Goal: Transaction & Acquisition: Purchase product/service

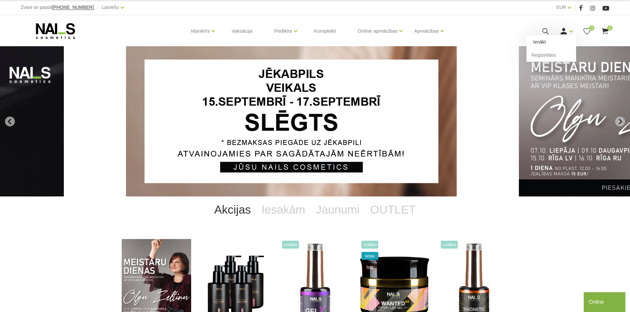
click at [555, 43] on link "Ienākt" at bounding box center [551, 41] width 50 height 13
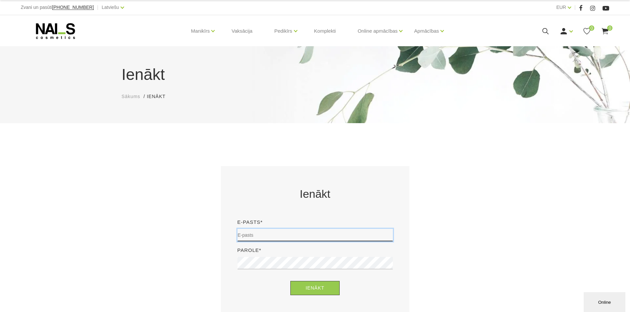
click at [320, 231] on input "email" at bounding box center [314, 235] width 155 height 13
type input "sanija.tamuza@gmail.com"
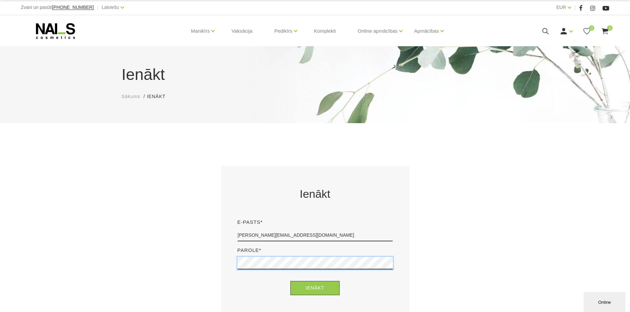
click at [290, 281] on button "Ienākt" at bounding box center [314, 288] width 49 height 14
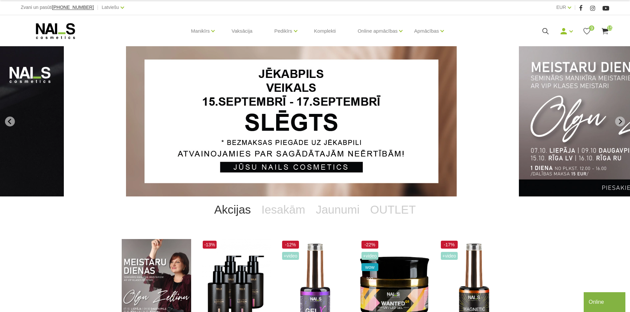
click at [605, 31] on icon at bounding box center [605, 31] width 8 height 8
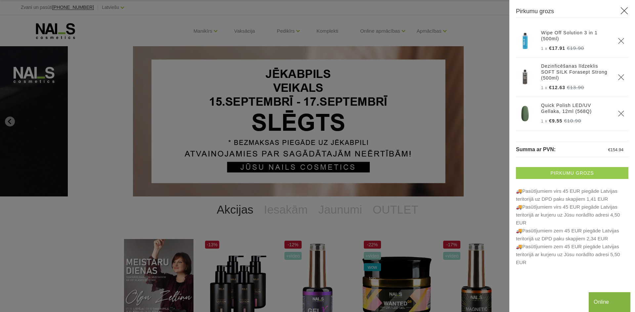
click at [572, 175] on link "Pirkumu grozs" at bounding box center [572, 173] width 112 height 12
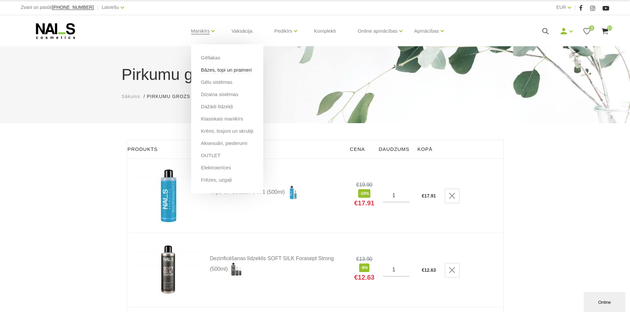
click at [212, 70] on link "Bāzes, topi un praimeri" at bounding box center [226, 69] width 51 height 7
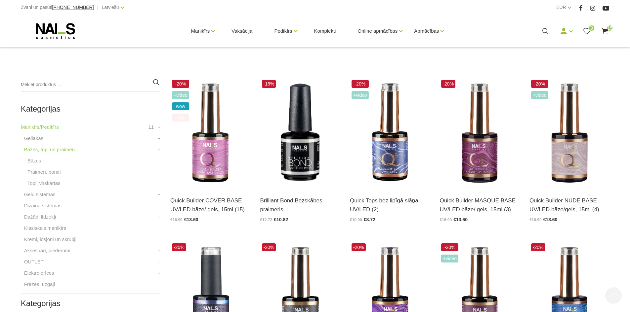
scroll to position [165, 0]
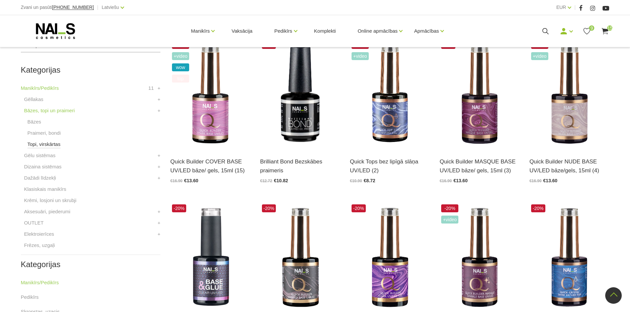
click at [50, 145] on link "Topi, virskārtas" at bounding box center [43, 144] width 33 height 8
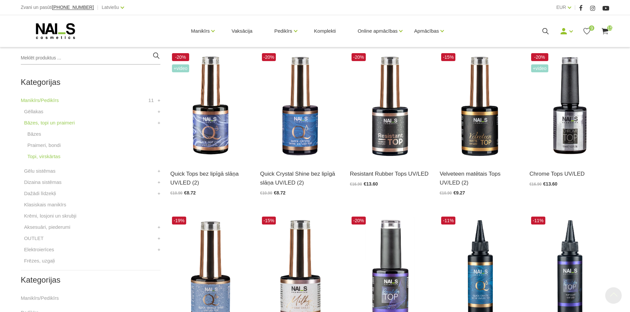
scroll to position [198, 0]
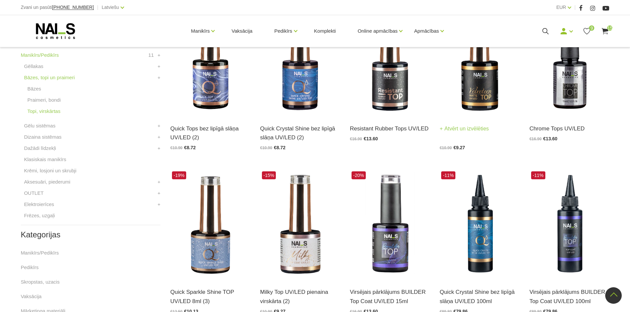
click at [485, 79] on img at bounding box center [479, 61] width 80 height 110
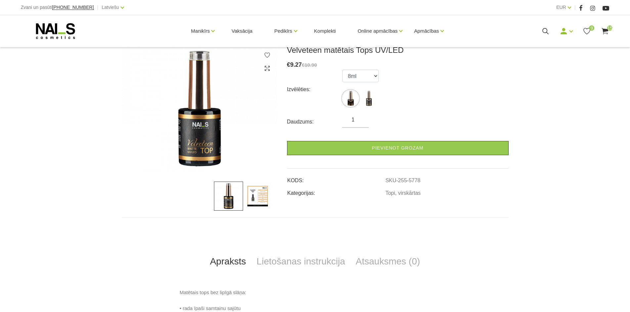
scroll to position [132, 0]
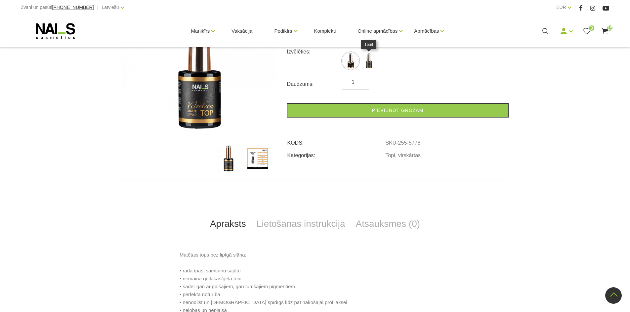
click at [370, 67] on img at bounding box center [368, 61] width 17 height 17
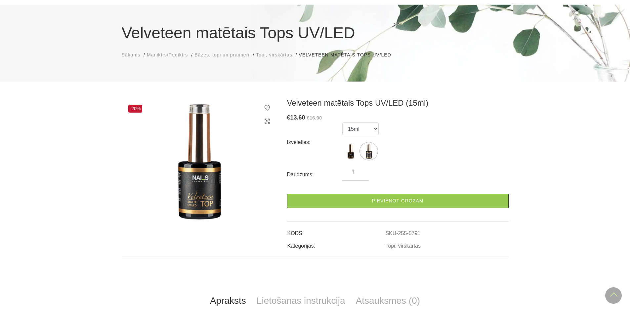
scroll to position [33, 0]
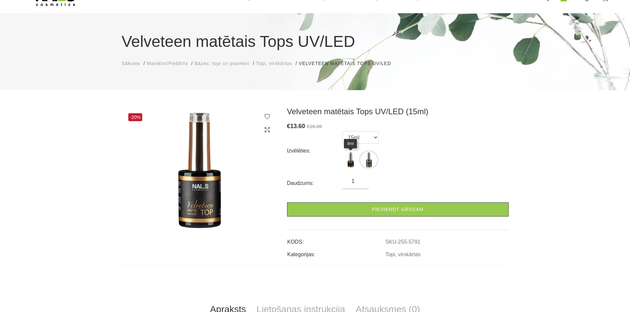
click at [353, 159] on img at bounding box center [350, 160] width 17 height 17
select select "5778"
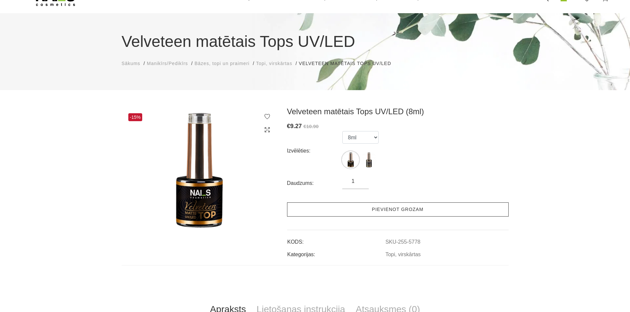
click at [360, 206] on link "Pievienot grozam" at bounding box center [397, 210] width 221 height 14
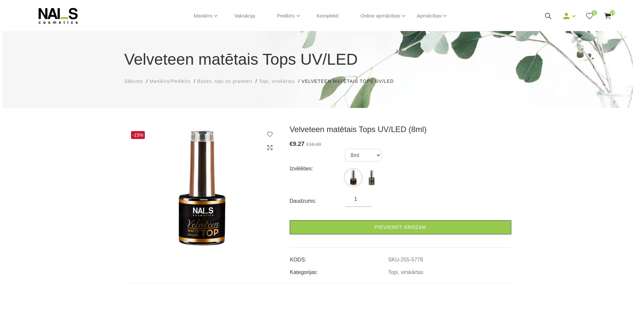
scroll to position [0, 0]
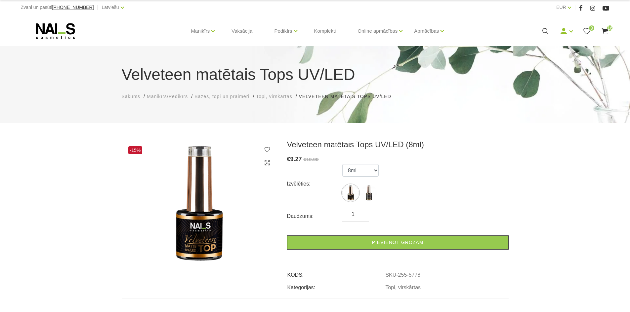
click at [606, 30] on use at bounding box center [605, 31] width 7 height 6
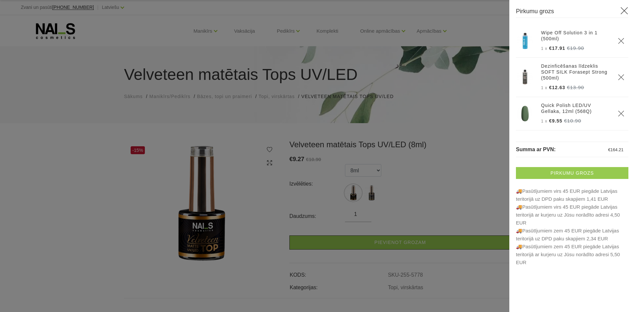
click at [572, 171] on link "Pirkumu grozs" at bounding box center [572, 173] width 112 height 12
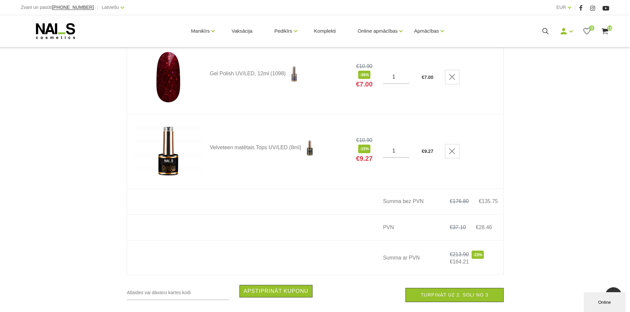
scroll to position [1157, 0]
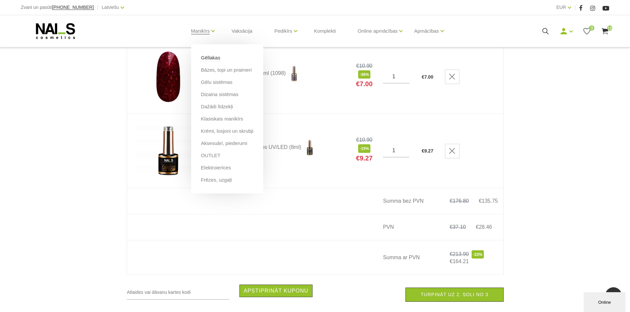
click at [217, 58] on link "Gēllakas" at bounding box center [210, 57] width 19 height 7
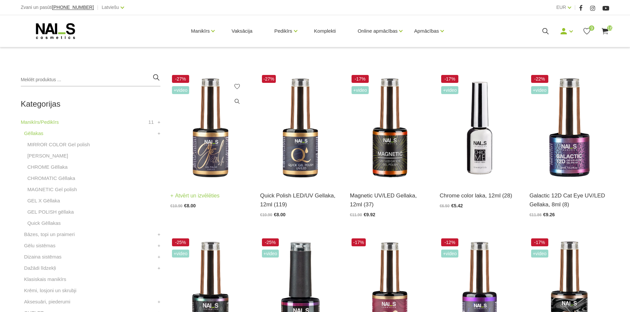
scroll to position [132, 0]
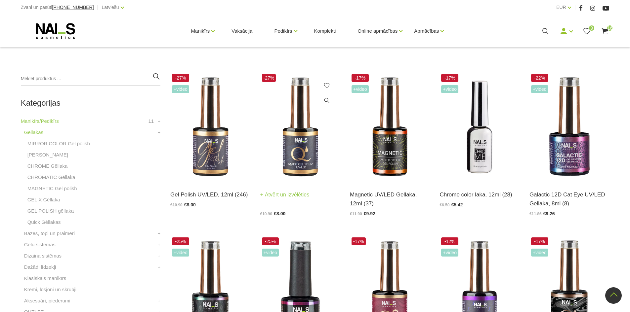
click at [291, 146] on img at bounding box center [300, 127] width 80 height 110
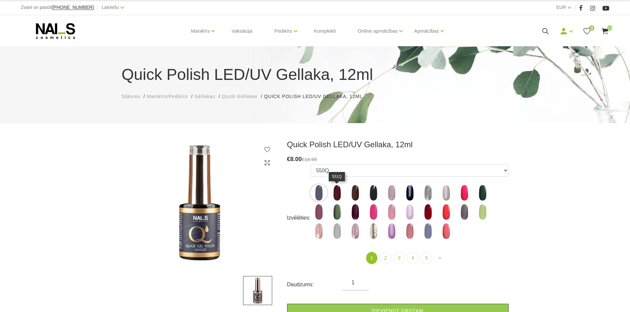
click at [339, 198] on img at bounding box center [337, 193] width 17 height 17
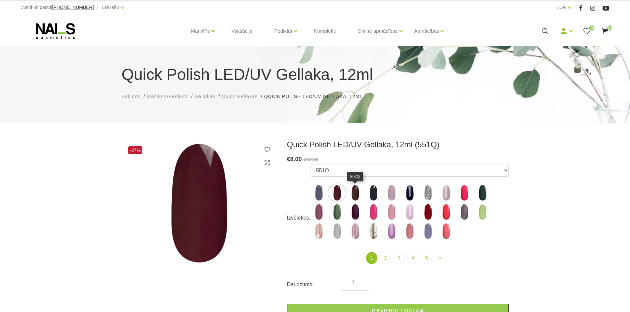
click at [353, 192] on img at bounding box center [355, 193] width 17 height 17
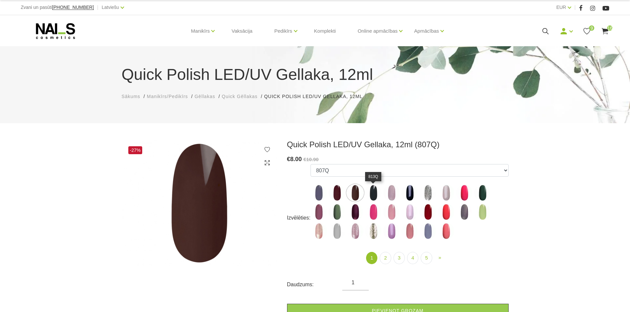
click at [376, 194] on img at bounding box center [373, 193] width 17 height 17
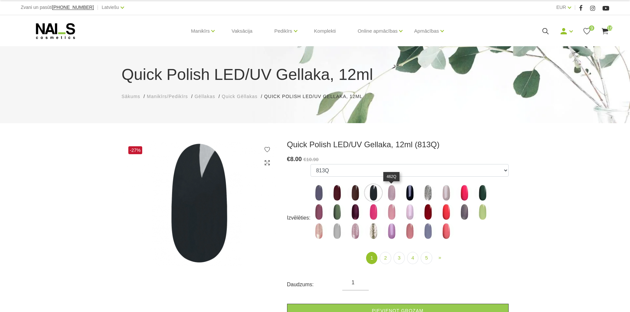
click at [390, 192] on img at bounding box center [391, 193] width 17 height 17
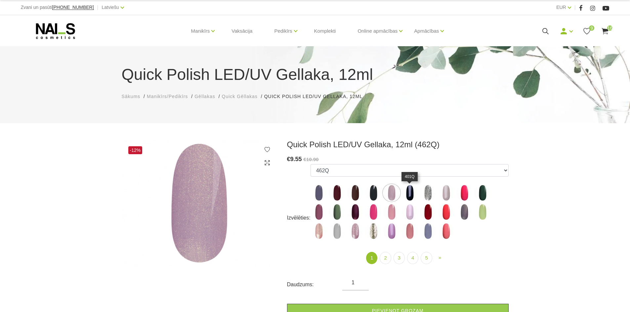
click at [409, 196] on img at bounding box center [409, 193] width 17 height 17
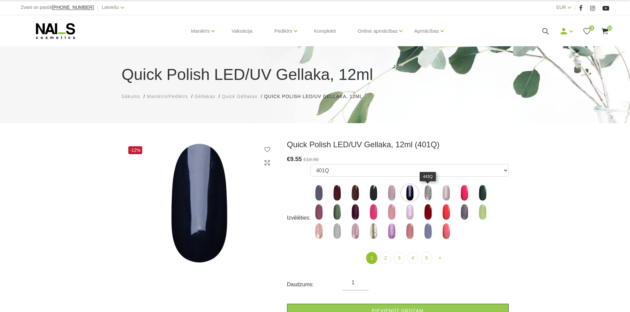
click at [431, 197] on img at bounding box center [427, 193] width 17 height 17
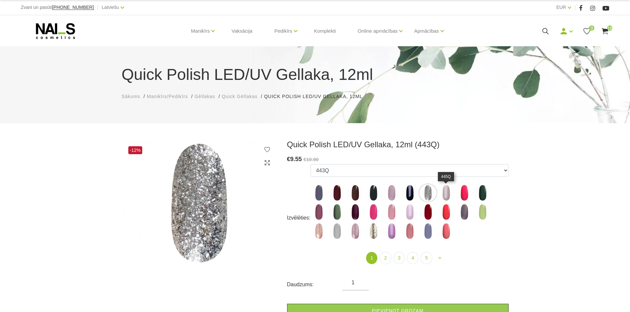
click at [447, 196] on img at bounding box center [446, 193] width 17 height 17
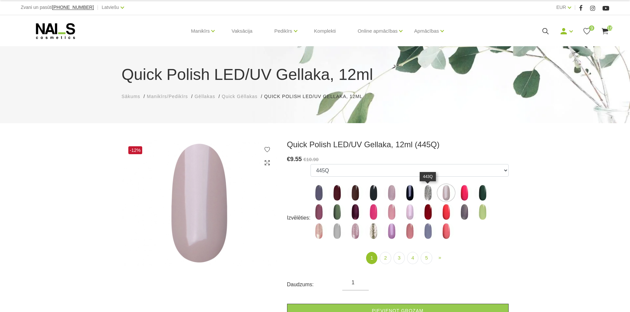
click at [429, 193] on img at bounding box center [427, 193] width 17 height 17
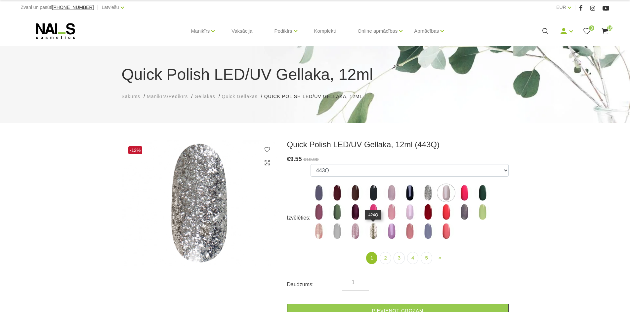
click at [371, 233] on img at bounding box center [373, 231] width 17 height 17
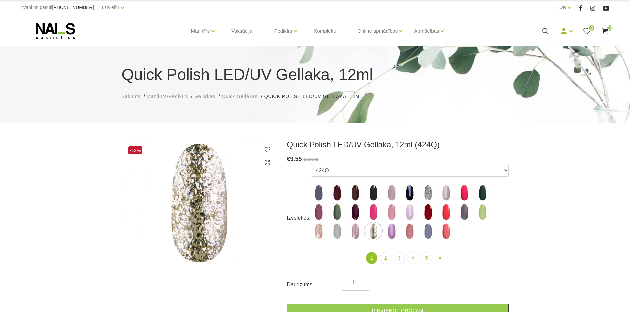
scroll to position [33, 0]
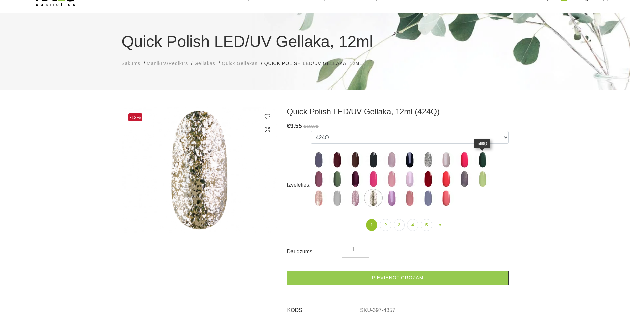
click at [482, 162] on img at bounding box center [482, 160] width 17 height 17
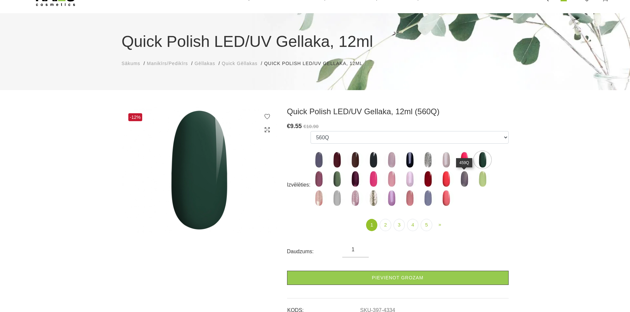
click at [463, 180] on img at bounding box center [464, 179] width 17 height 17
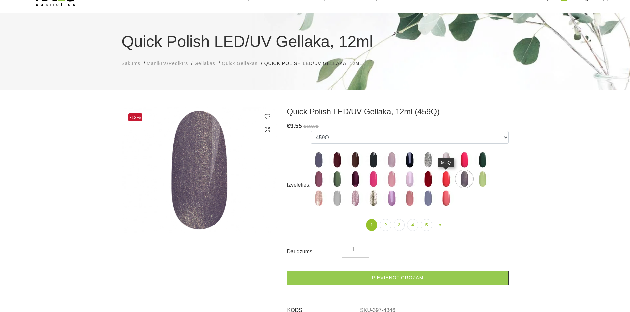
click at [445, 177] on img at bounding box center [446, 179] width 17 height 17
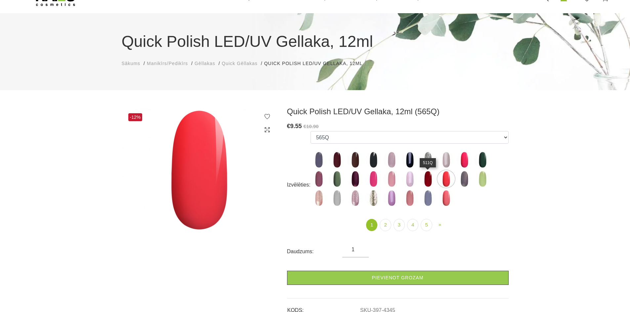
click at [422, 176] on img at bounding box center [427, 179] width 17 height 17
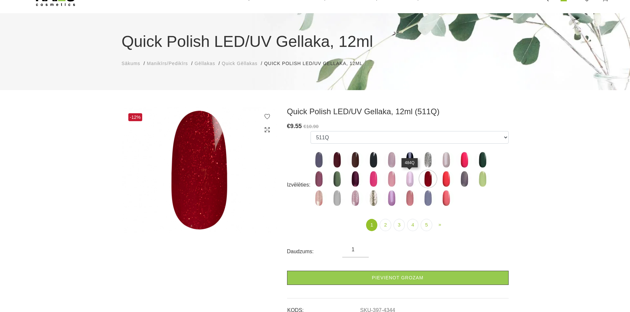
click at [405, 179] on img at bounding box center [409, 179] width 17 height 17
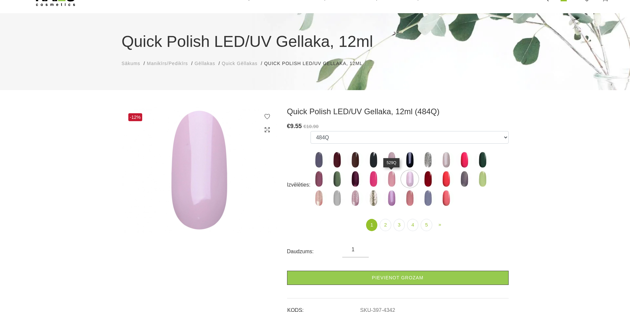
click at [392, 179] on img at bounding box center [391, 179] width 17 height 17
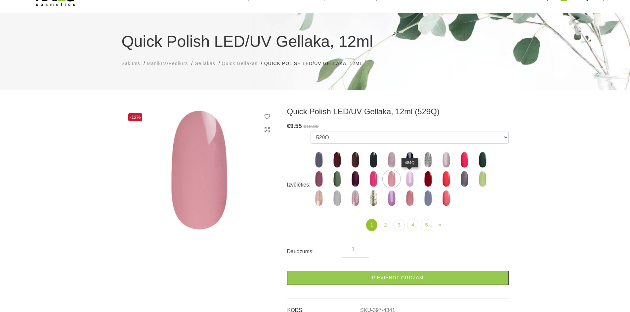
click at [414, 183] on img at bounding box center [409, 179] width 17 height 17
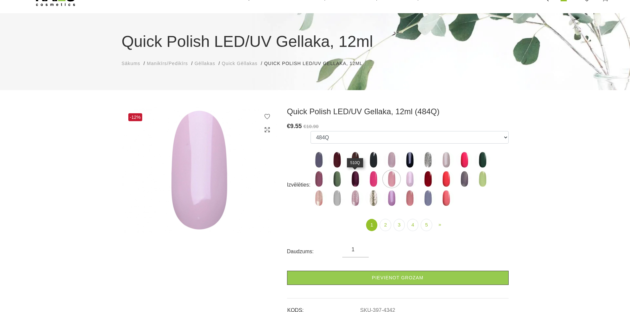
click at [353, 179] on img at bounding box center [355, 179] width 17 height 17
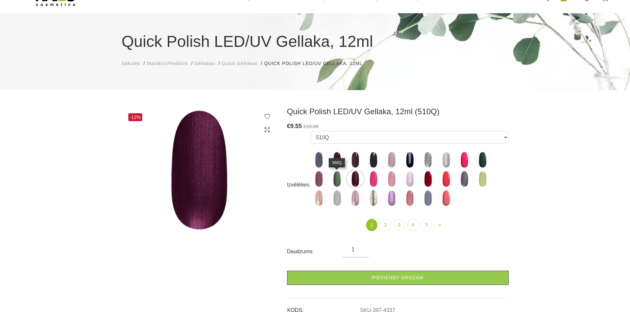
click at [332, 175] on img at bounding box center [337, 179] width 17 height 17
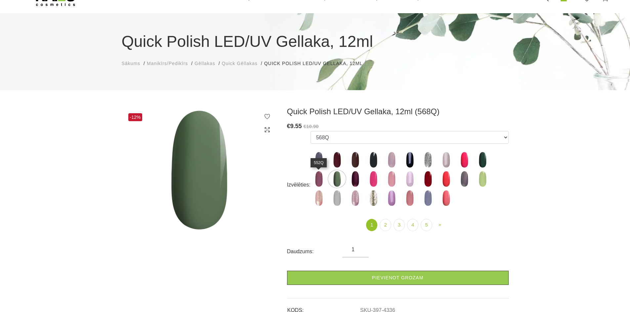
click at [321, 179] on img at bounding box center [318, 179] width 17 height 17
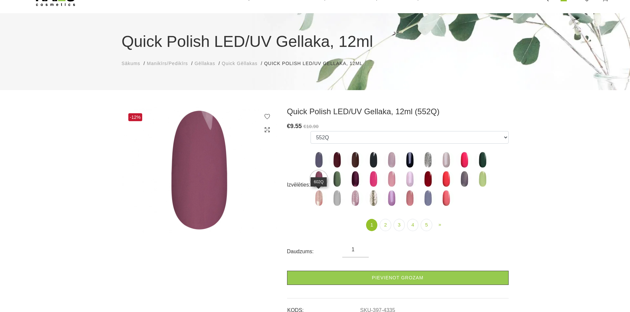
click at [322, 198] on img at bounding box center [318, 198] width 17 height 17
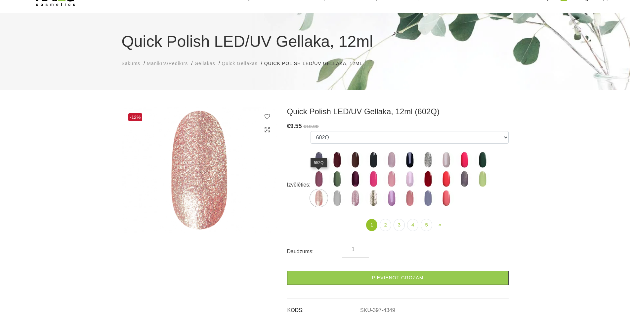
click at [321, 181] on img at bounding box center [318, 179] width 17 height 17
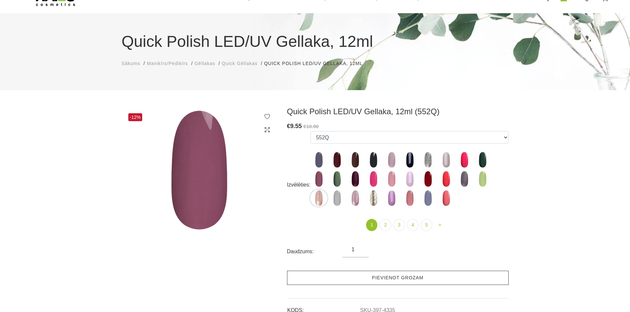
click at [376, 278] on link "Pievienot grozam" at bounding box center [397, 278] width 221 height 14
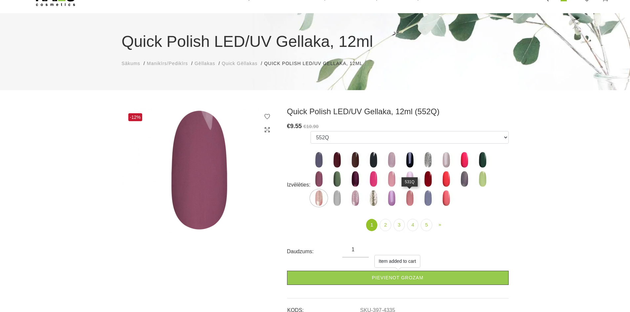
click at [407, 201] on img at bounding box center [409, 198] width 17 height 17
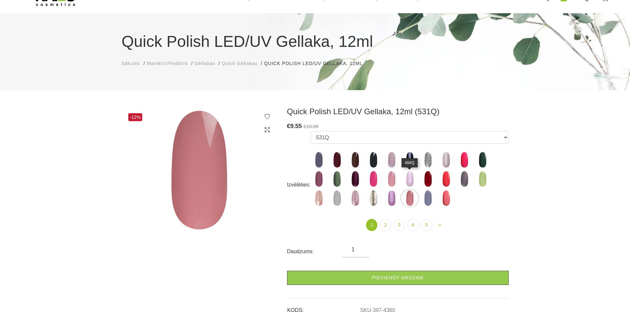
click at [406, 175] on img at bounding box center [409, 179] width 17 height 17
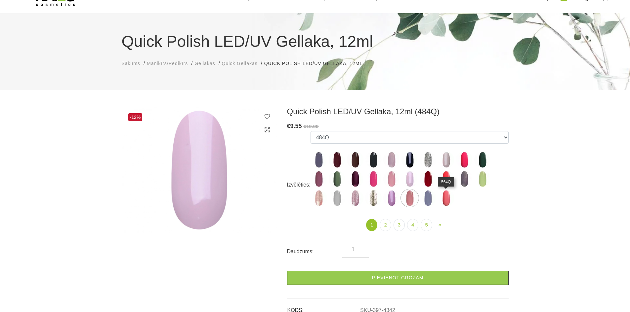
click at [447, 201] on img at bounding box center [446, 198] width 17 height 17
select select "4363"
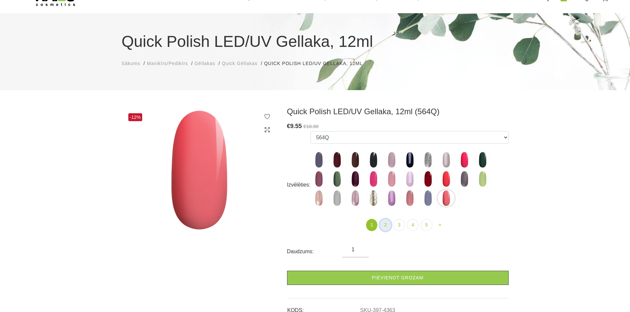
click at [384, 224] on link "2" at bounding box center [384, 225] width 11 height 12
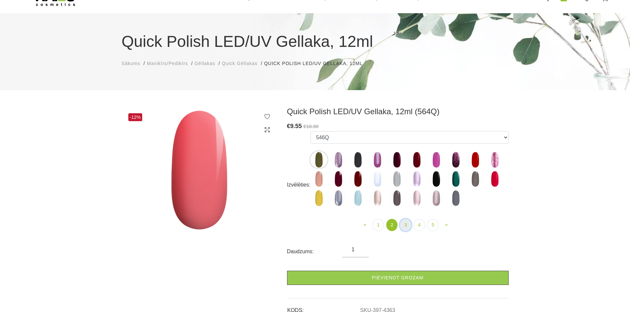
click at [401, 224] on link "3" at bounding box center [405, 225] width 11 height 12
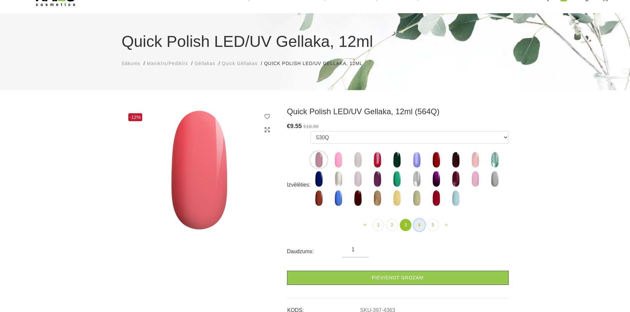
click at [421, 224] on link "4" at bounding box center [419, 225] width 11 height 12
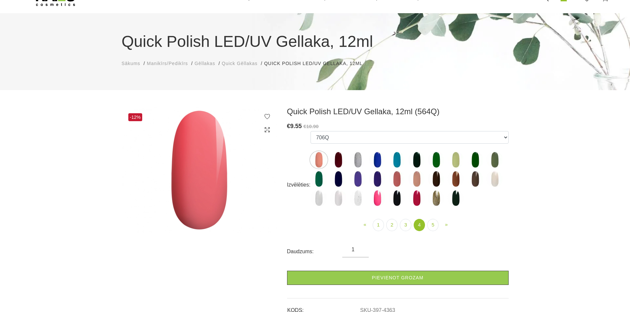
click at [397, 180] on img at bounding box center [396, 179] width 17 height 17
select select "5447"
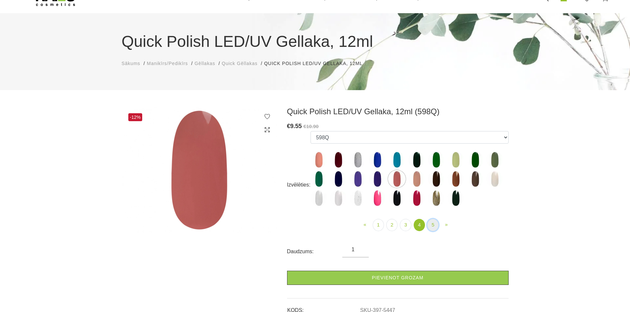
click at [432, 227] on link "5" at bounding box center [432, 225] width 11 height 12
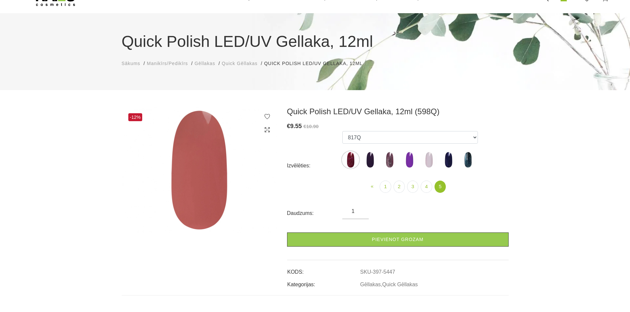
click at [372, 158] on img at bounding box center [370, 160] width 17 height 17
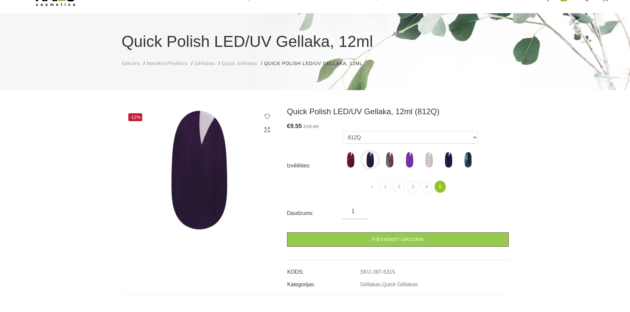
click at [391, 161] on img at bounding box center [389, 160] width 17 height 17
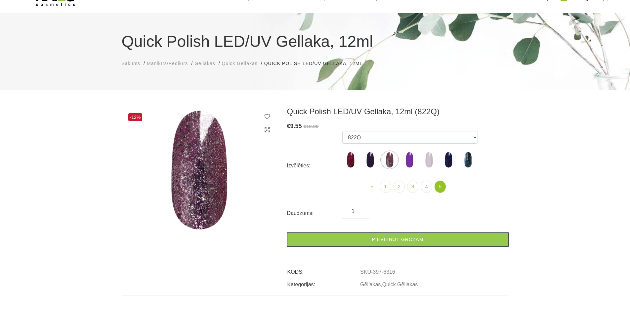
click at [431, 161] on img at bounding box center [428, 160] width 17 height 17
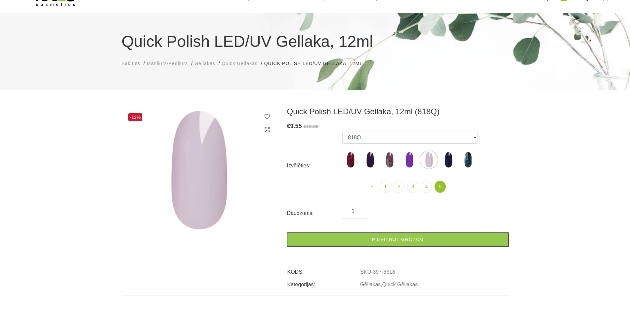
click at [449, 162] on img at bounding box center [448, 160] width 17 height 17
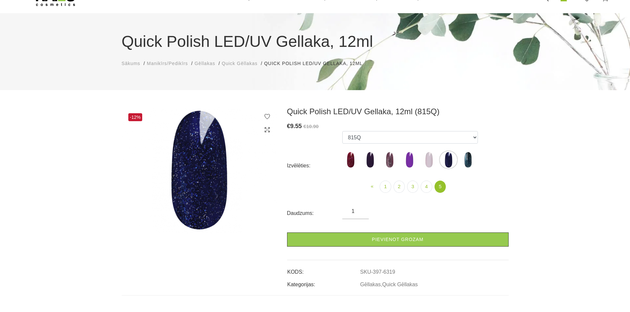
click at [466, 159] on img at bounding box center [467, 160] width 17 height 17
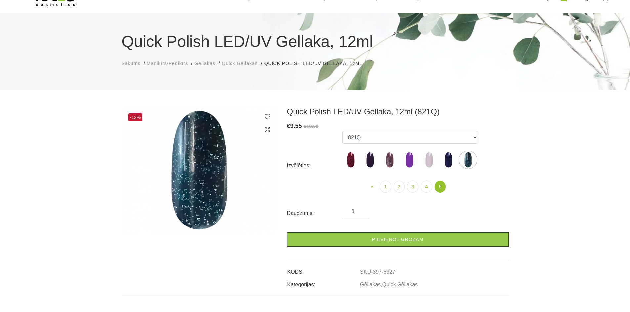
click at [428, 161] on img at bounding box center [428, 160] width 17 height 17
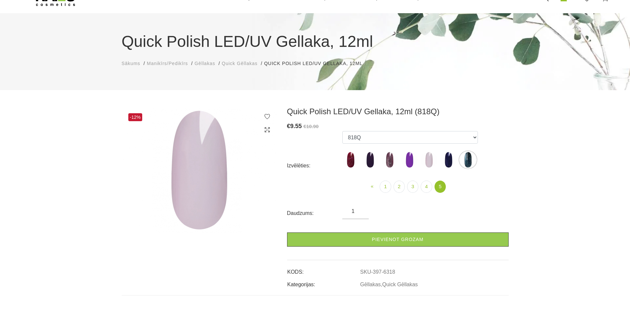
click at [355, 161] on img at bounding box center [350, 160] width 17 height 17
select select "6314"
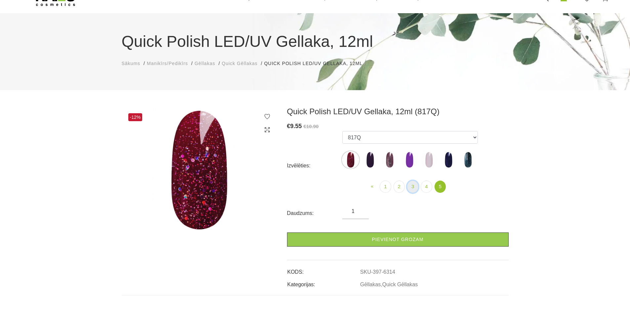
click at [411, 185] on link "3" at bounding box center [412, 187] width 11 height 12
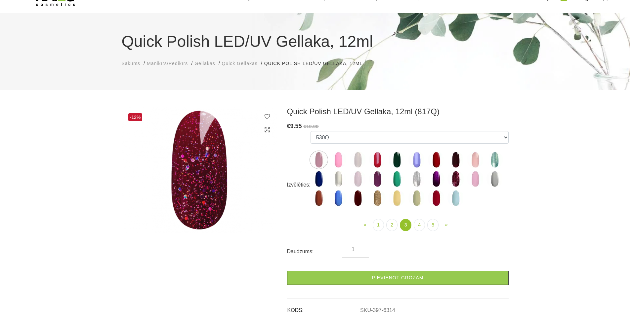
click at [377, 203] on img at bounding box center [377, 198] width 17 height 17
select select "5192"
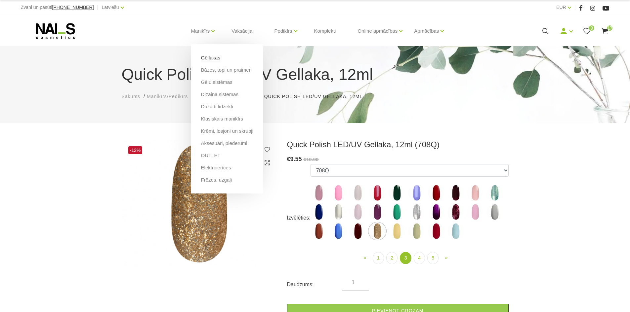
click at [211, 56] on link "Gēllakas" at bounding box center [210, 57] width 19 height 7
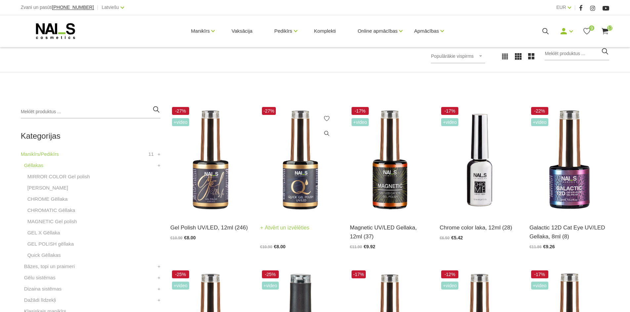
scroll to position [132, 0]
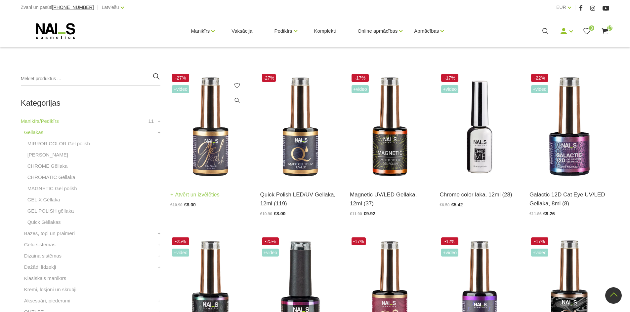
click at [205, 147] on img at bounding box center [210, 127] width 80 height 110
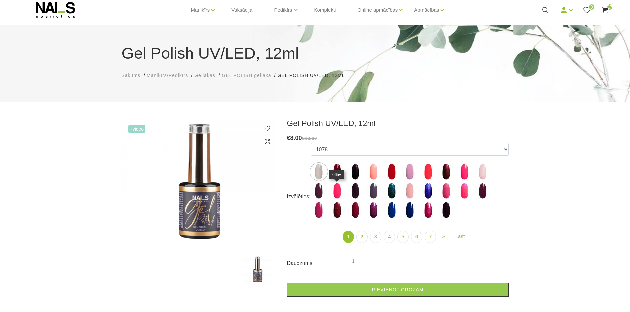
scroll to position [33, 0]
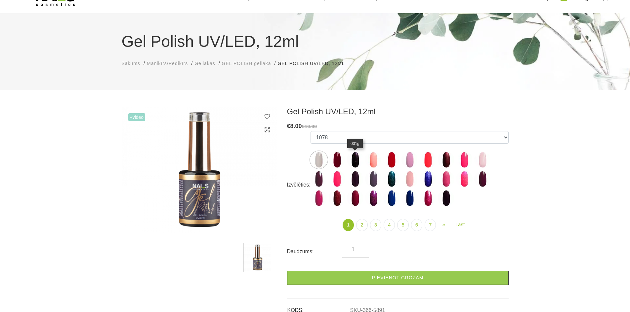
click at [352, 159] on img at bounding box center [355, 160] width 17 height 17
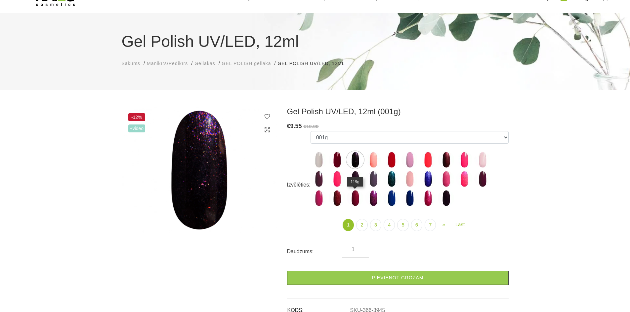
click at [358, 196] on img at bounding box center [355, 198] width 17 height 17
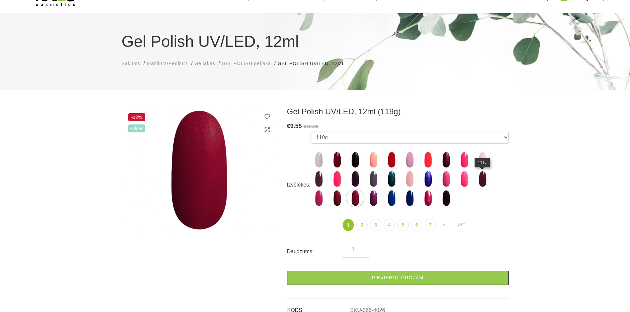
click at [484, 177] on img at bounding box center [482, 179] width 17 height 17
select select "4021"
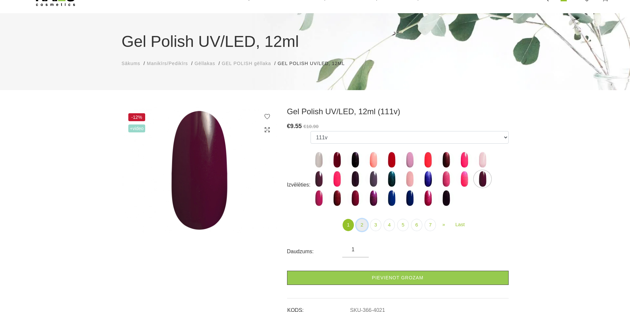
click at [363, 224] on link "2" at bounding box center [361, 225] width 11 height 12
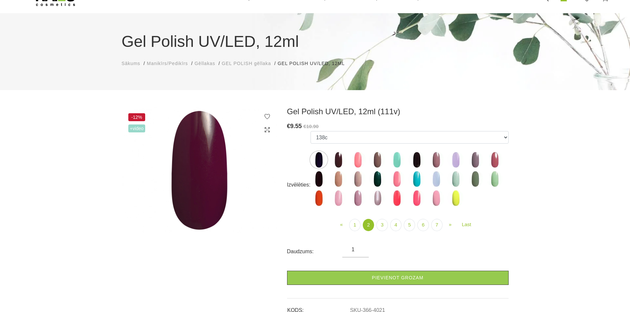
click at [378, 194] on img at bounding box center [377, 198] width 17 height 17
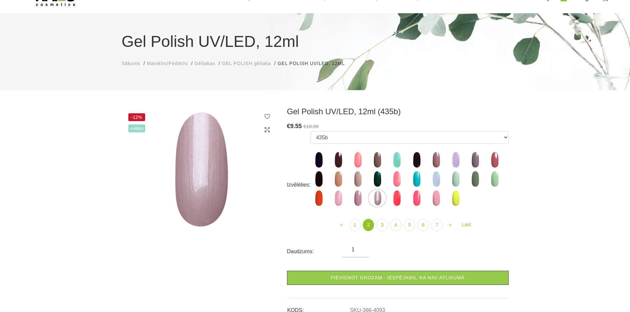
click at [378, 180] on img at bounding box center [377, 179] width 17 height 17
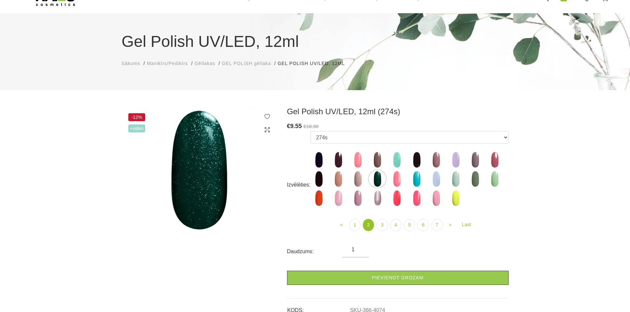
click at [324, 180] on img at bounding box center [318, 179] width 17 height 17
select select "4065"
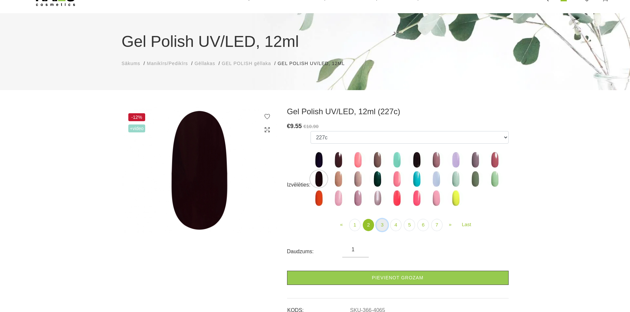
click at [382, 224] on link "3" at bounding box center [381, 225] width 11 height 12
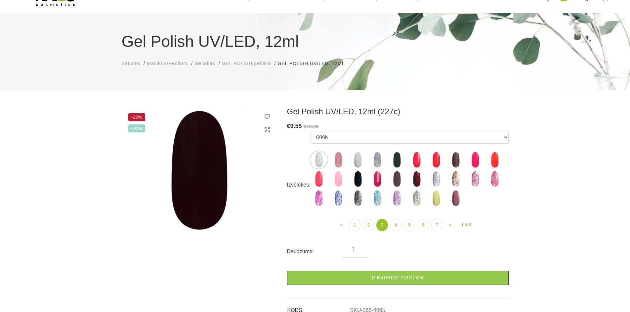
click at [394, 159] on img at bounding box center [396, 160] width 17 height 17
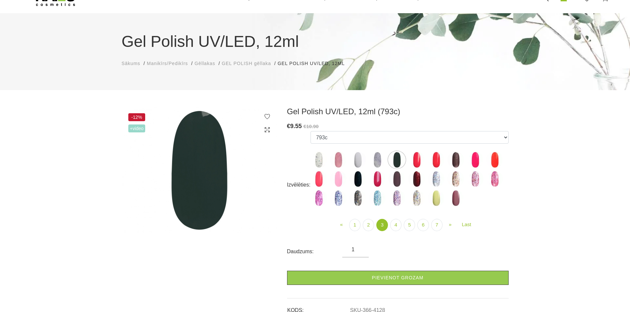
click at [397, 179] on img at bounding box center [396, 179] width 17 height 17
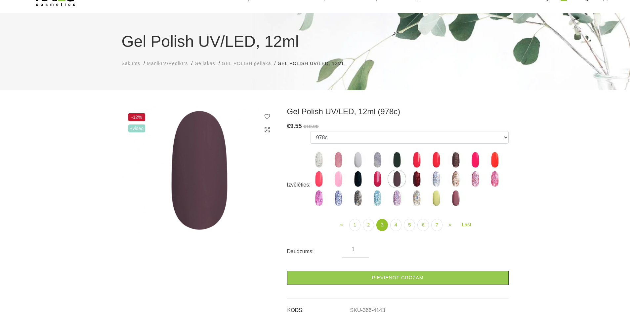
click at [457, 158] on img at bounding box center [455, 160] width 17 height 17
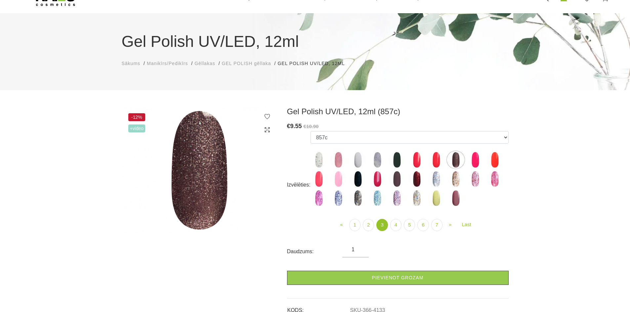
click at [339, 180] on img at bounding box center [338, 179] width 17 height 17
select select "4137"
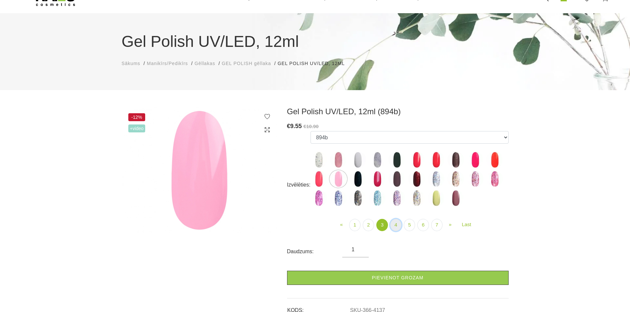
click at [393, 223] on link "4" at bounding box center [395, 225] width 11 height 12
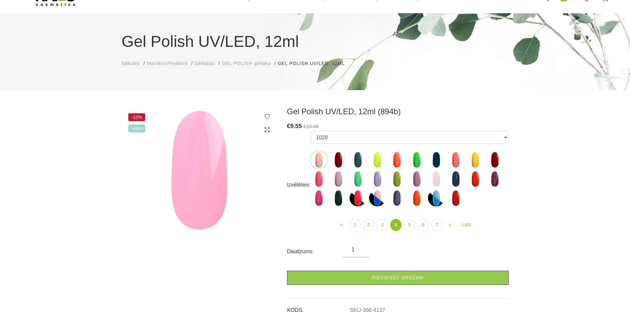
click at [498, 178] on img at bounding box center [494, 179] width 17 height 17
select select "4447"
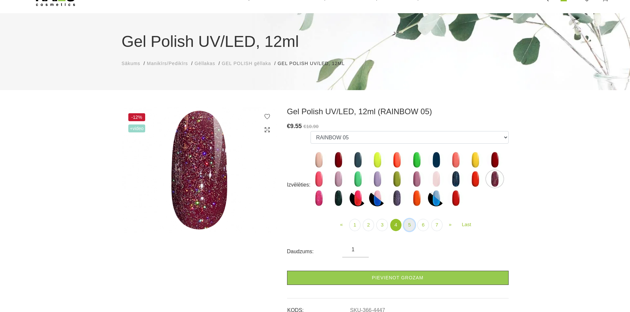
click at [412, 226] on link "5" at bounding box center [409, 225] width 11 height 12
click at [422, 224] on link "6" at bounding box center [422, 225] width 11 height 12
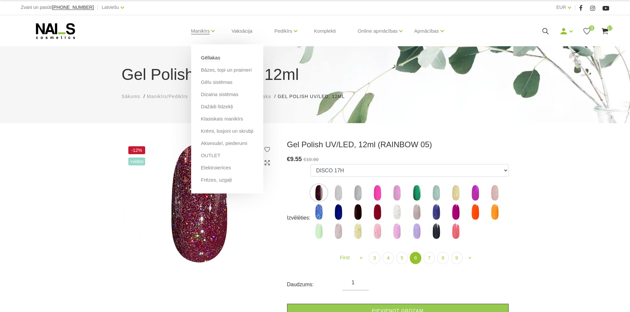
click at [215, 59] on link "Gēllakas" at bounding box center [210, 57] width 19 height 7
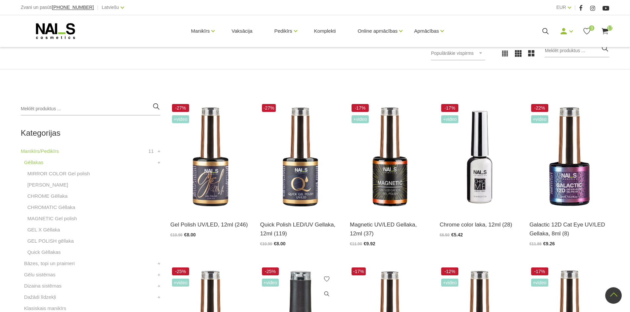
scroll to position [99, 0]
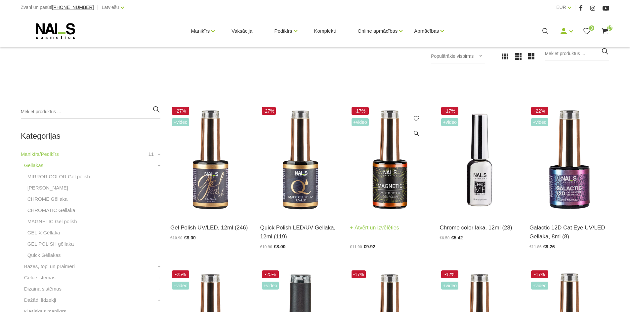
click at [382, 191] on img at bounding box center [390, 160] width 80 height 110
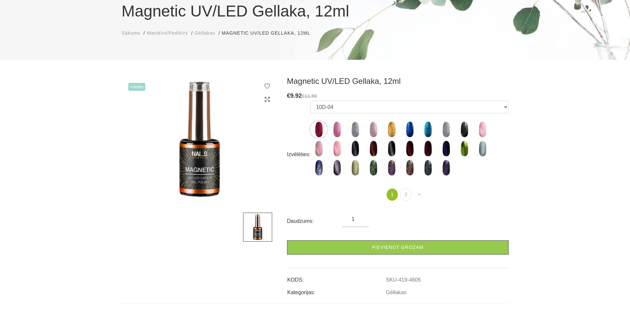
scroll to position [66, 0]
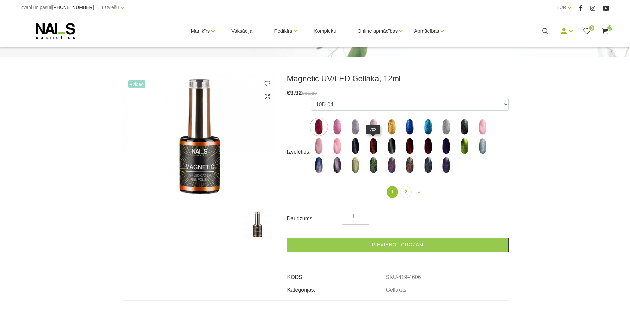
click at [375, 147] on img at bounding box center [373, 146] width 17 height 17
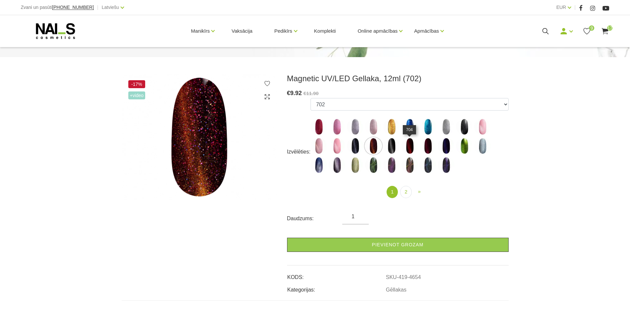
click at [404, 148] on img at bounding box center [409, 146] width 17 height 17
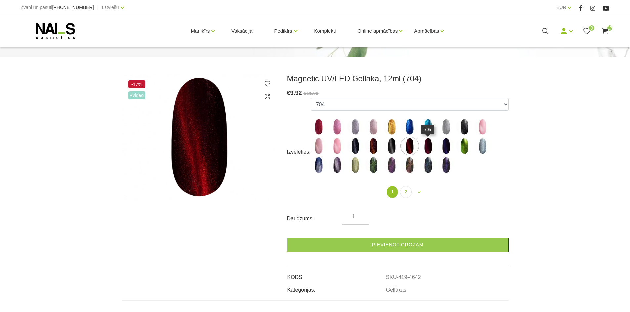
click at [423, 148] on img at bounding box center [427, 146] width 17 height 17
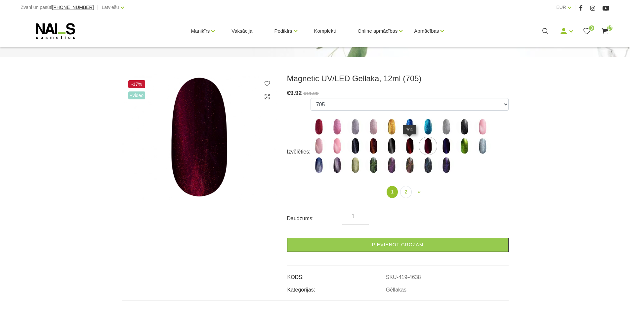
click at [411, 149] on img at bounding box center [409, 146] width 17 height 17
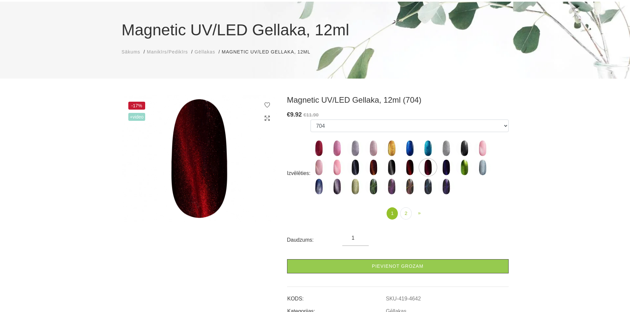
scroll to position [33, 0]
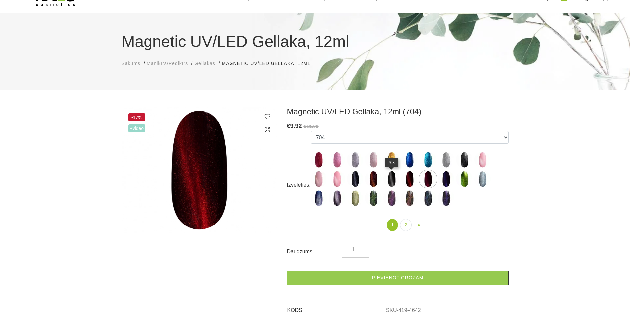
click at [396, 179] on img at bounding box center [391, 179] width 17 height 17
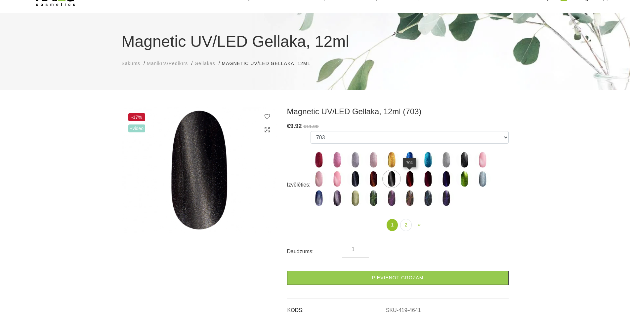
click at [412, 179] on img at bounding box center [409, 179] width 17 height 17
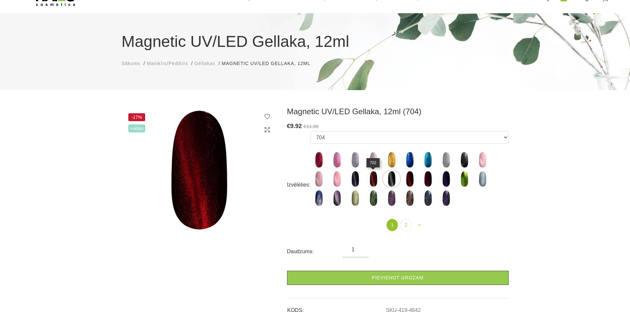
click at [370, 179] on img at bounding box center [373, 179] width 17 height 17
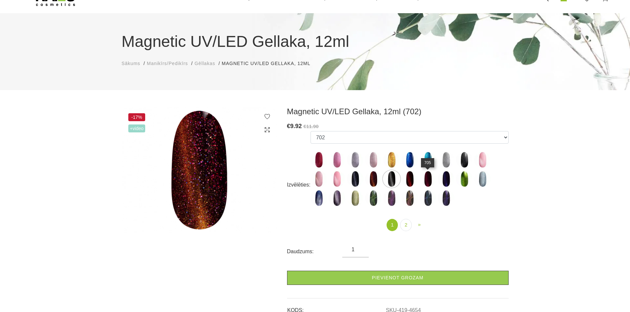
click at [423, 180] on img at bounding box center [427, 179] width 17 height 17
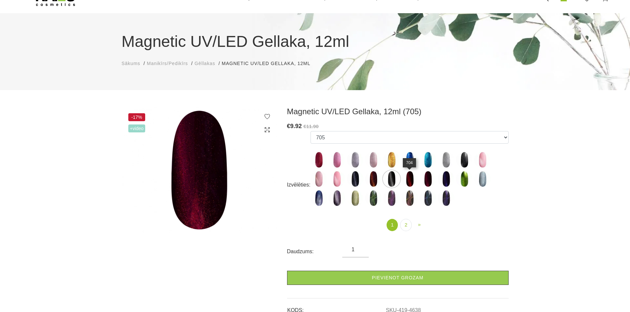
click at [405, 182] on img at bounding box center [409, 179] width 17 height 17
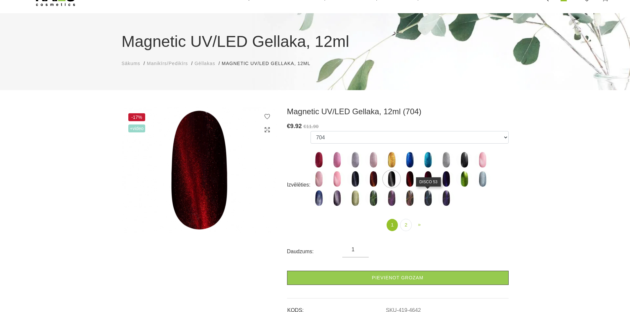
click at [427, 194] on img at bounding box center [427, 198] width 17 height 17
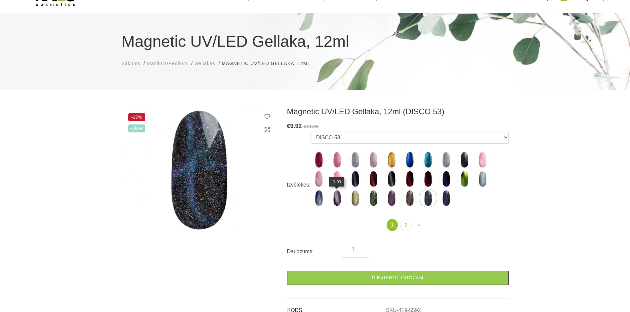
click at [338, 195] on img at bounding box center [337, 198] width 17 height 17
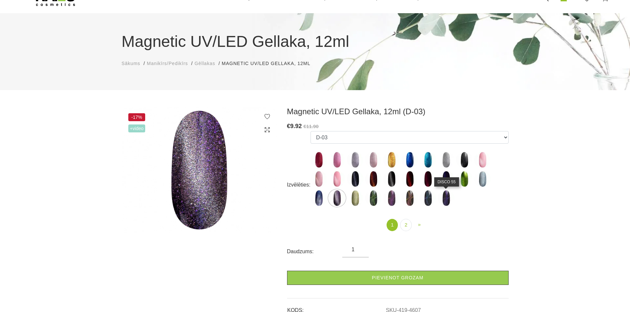
click at [448, 201] on img at bounding box center [446, 198] width 17 height 17
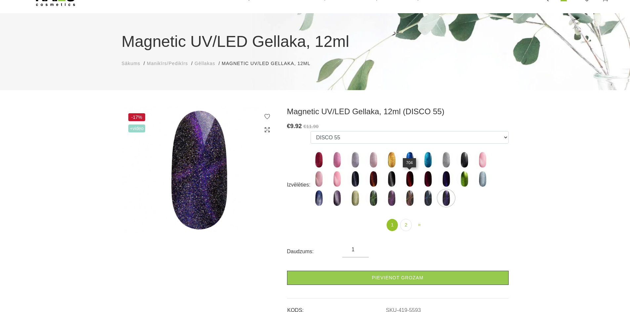
click at [411, 175] on img at bounding box center [409, 179] width 17 height 17
select select "4642"
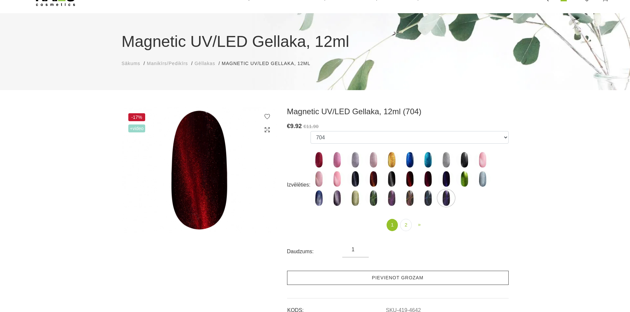
click at [421, 278] on link "Pievienot grozam" at bounding box center [397, 278] width 221 height 14
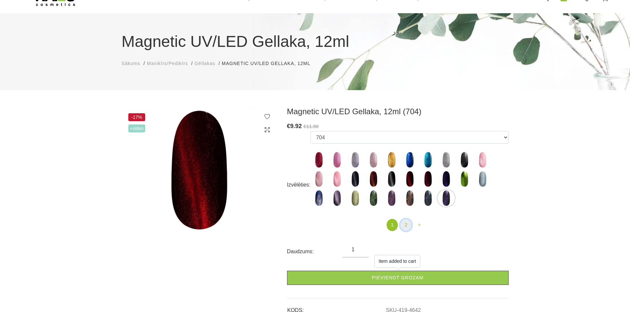
click at [404, 223] on link "2" at bounding box center [405, 225] width 11 height 12
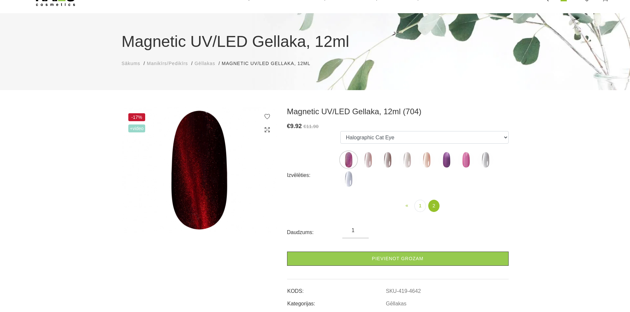
click at [368, 160] on img at bounding box center [368, 160] width 17 height 17
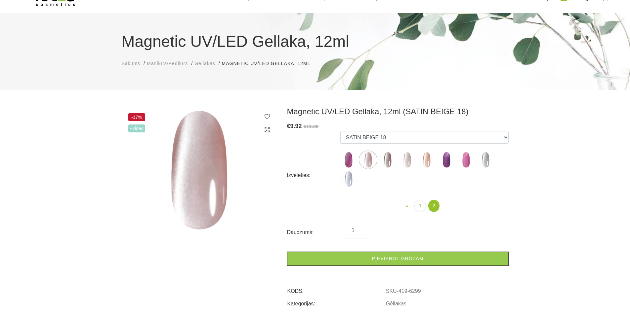
click at [388, 160] on img at bounding box center [387, 160] width 17 height 17
select select "6301"
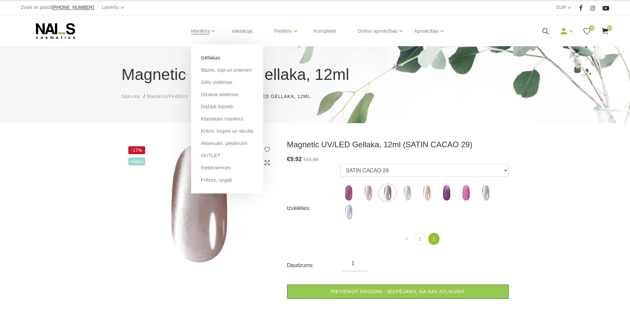
click at [213, 59] on link "Gēllakas" at bounding box center [210, 57] width 19 height 7
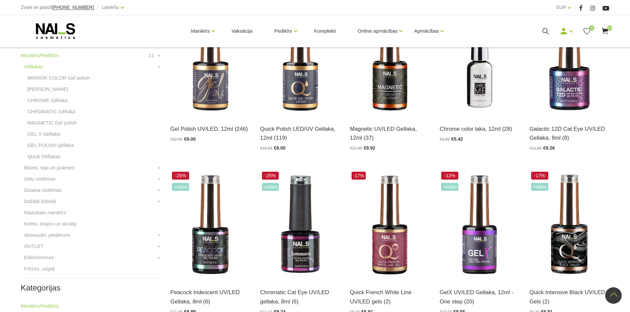
scroll to position [198, 0]
click at [45, 179] on link "Gēlu sistēmas" at bounding box center [39, 179] width 31 height 8
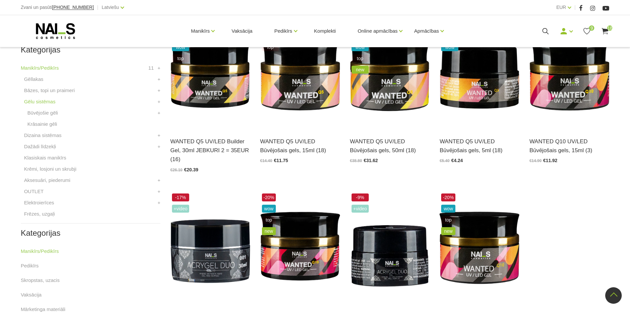
scroll to position [126, 0]
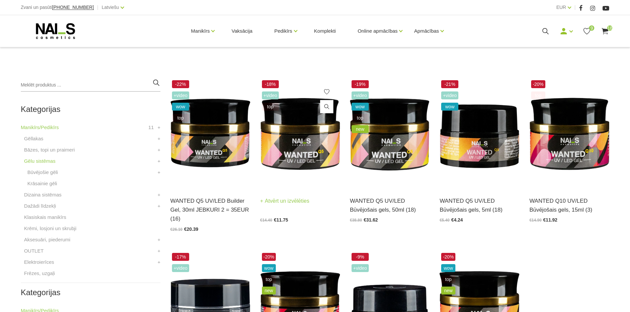
click at [293, 145] on img at bounding box center [300, 134] width 80 height 110
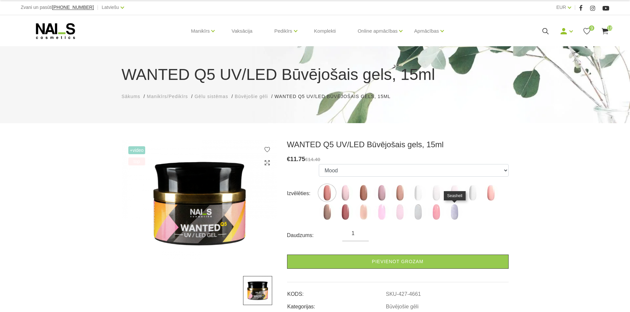
click at [454, 212] on img at bounding box center [454, 212] width 17 height 17
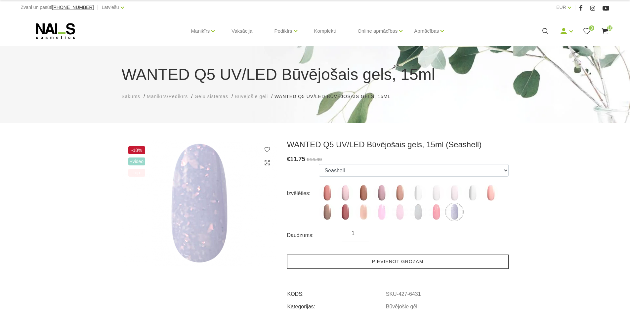
click at [433, 260] on link "Pievienot grozam" at bounding box center [397, 262] width 221 height 14
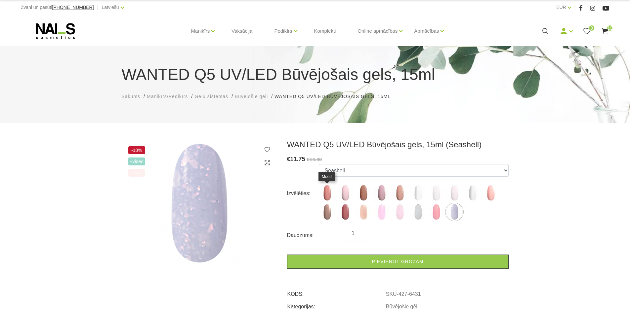
click at [327, 196] on img at bounding box center [327, 193] width 17 height 17
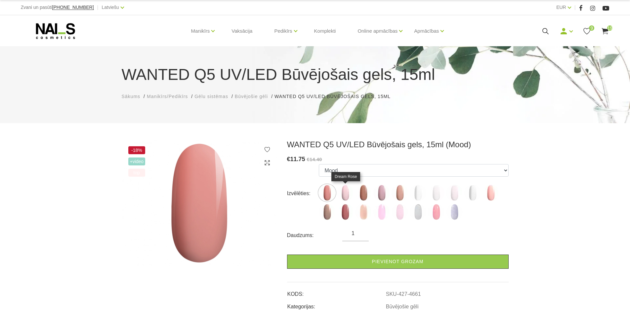
click at [346, 194] on img at bounding box center [345, 193] width 17 height 17
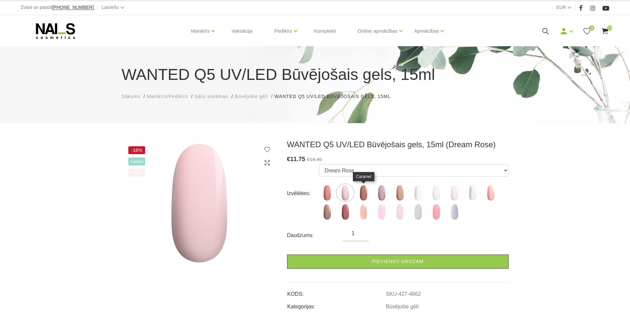
click at [366, 196] on img at bounding box center [363, 193] width 17 height 17
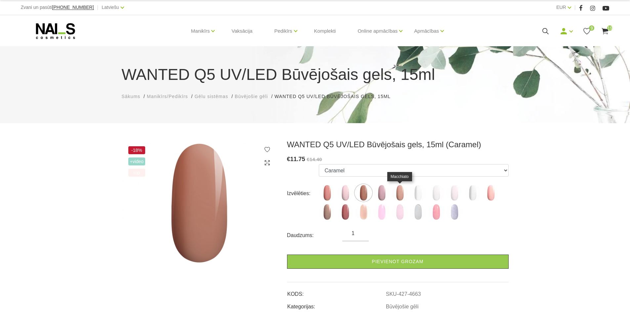
click at [398, 191] on img at bounding box center [399, 193] width 17 height 17
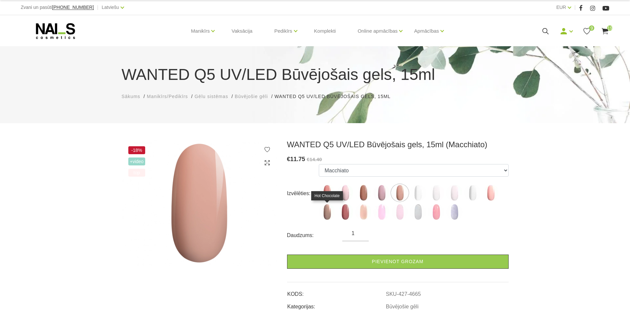
click at [330, 210] on img at bounding box center [327, 212] width 17 height 17
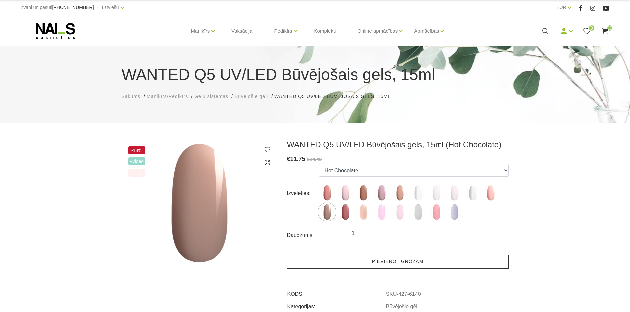
click at [363, 259] on link "Pievienot grozam" at bounding box center [397, 262] width 221 height 14
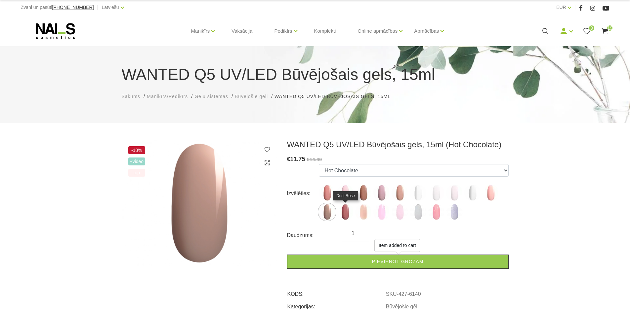
click at [341, 212] on img at bounding box center [345, 212] width 17 height 17
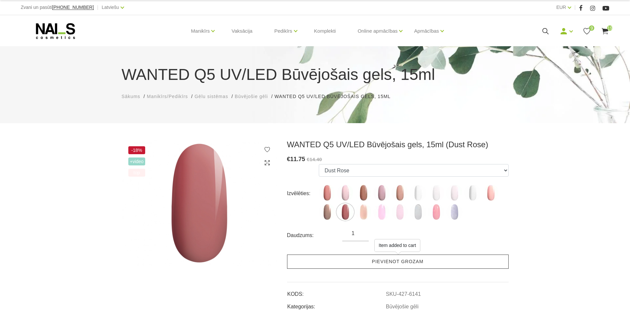
click at [366, 257] on link "Pievienot grozam" at bounding box center [397, 262] width 221 height 14
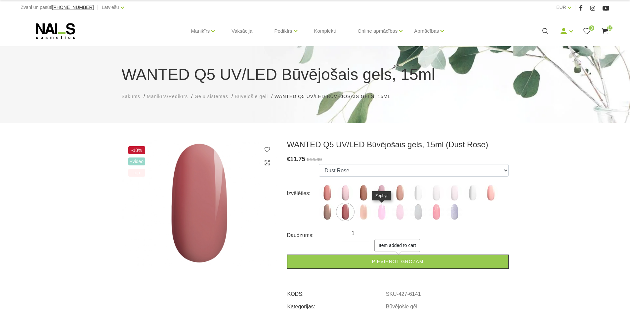
click at [383, 209] on img at bounding box center [381, 212] width 17 height 17
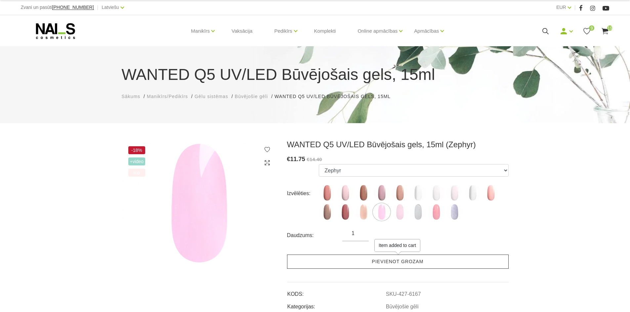
click at [368, 261] on link "Pievienot grozam" at bounding box center [397, 262] width 221 height 14
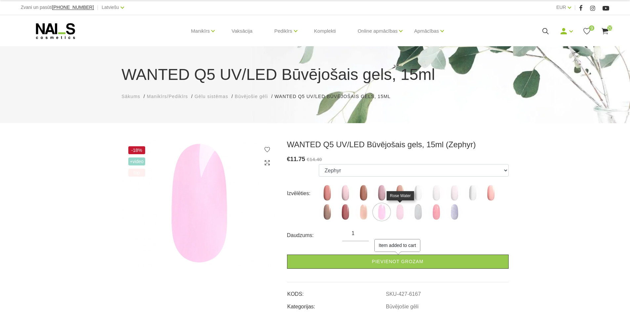
click at [398, 218] on img at bounding box center [399, 212] width 17 height 17
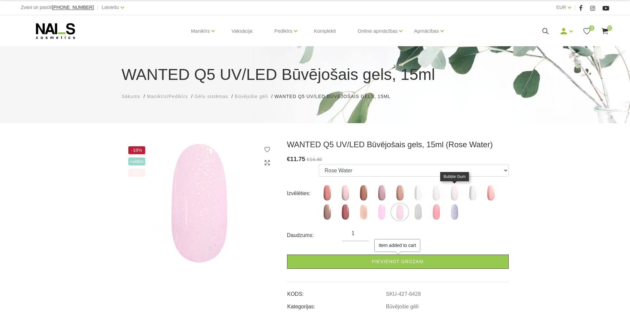
click at [453, 197] on img at bounding box center [454, 193] width 17 height 17
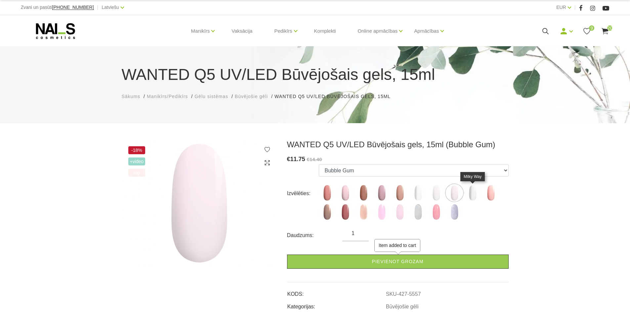
click at [472, 196] on img at bounding box center [472, 193] width 17 height 17
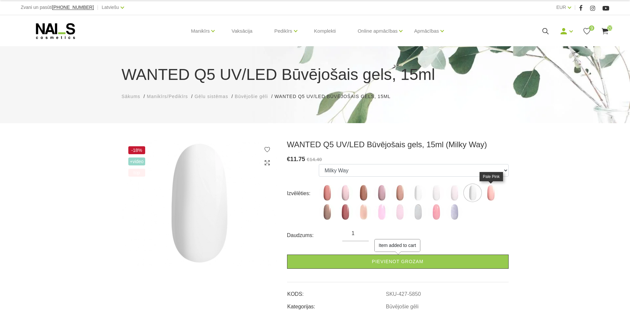
click at [490, 193] on img at bounding box center [490, 193] width 17 height 17
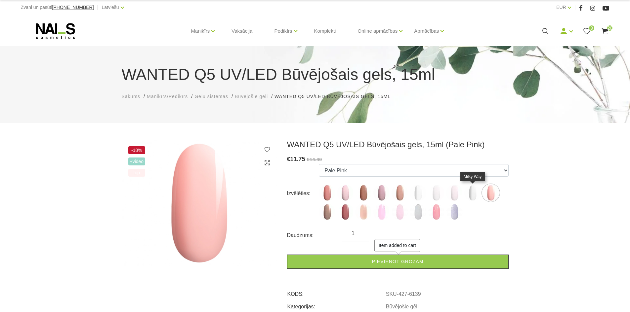
click at [471, 196] on img at bounding box center [472, 193] width 17 height 17
select select "5850"
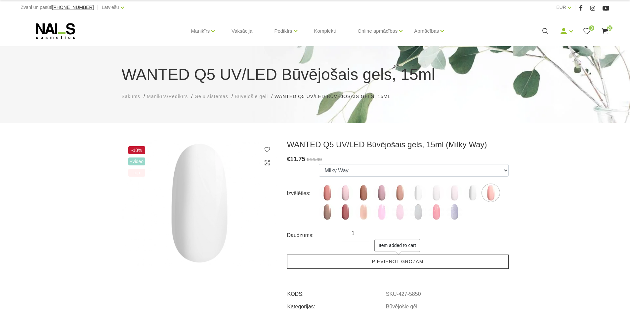
click at [451, 262] on link "Pievienot grozam" at bounding box center [397, 262] width 221 height 14
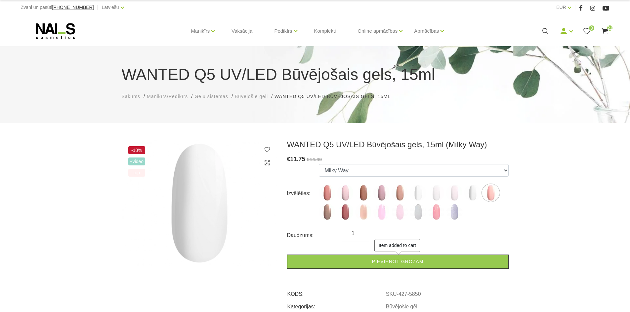
click at [605, 30] on use at bounding box center [605, 31] width 7 height 6
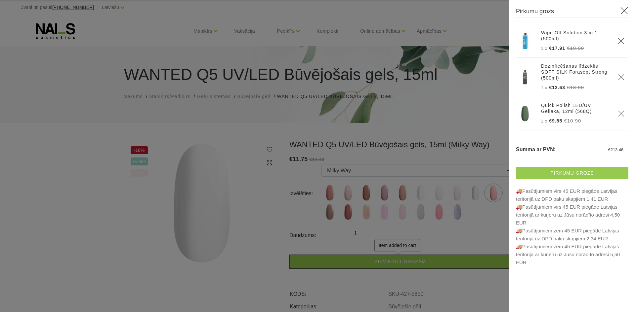
click at [555, 168] on link "Pirkumu grozs" at bounding box center [572, 173] width 112 height 12
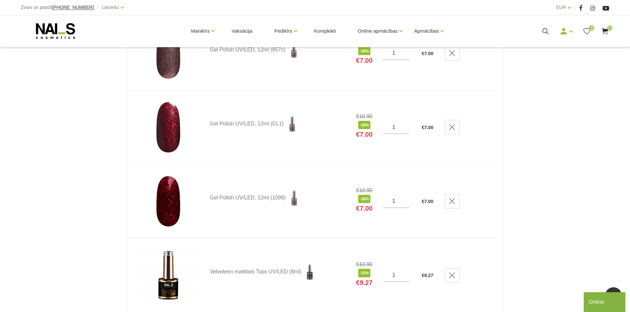
scroll to position [1091, 0]
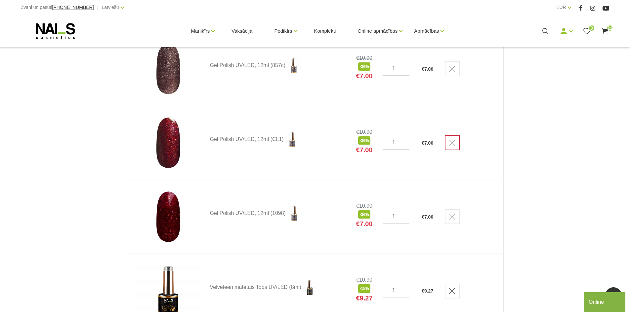
click at [452, 144] on use "Delete" at bounding box center [452, 143] width 6 height 6
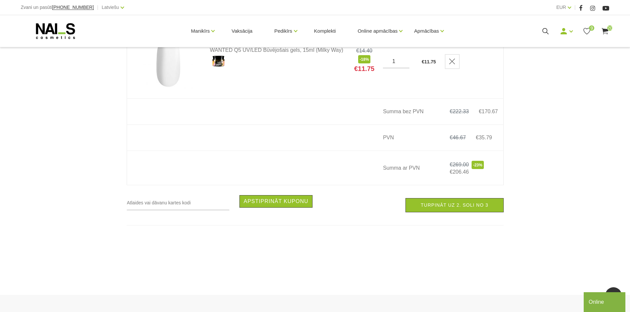
scroll to position [1554, 0]
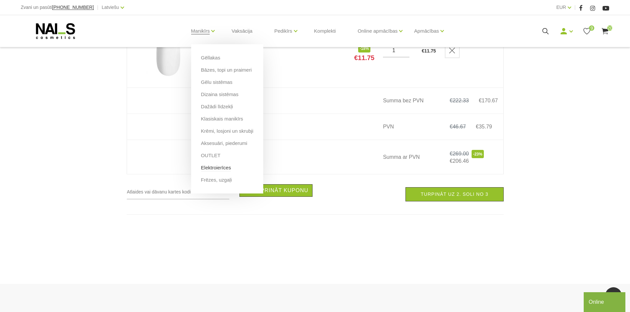
click at [216, 167] on link "Elektroierīces" at bounding box center [216, 167] width 30 height 7
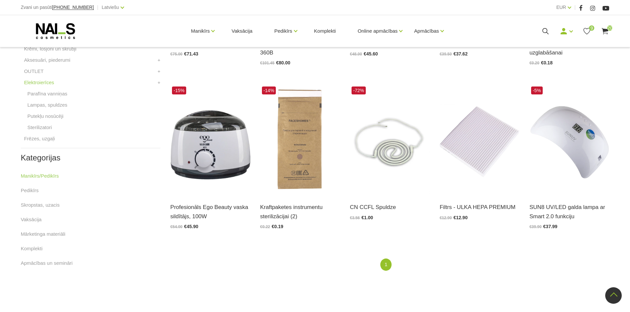
scroll to position [284, 0]
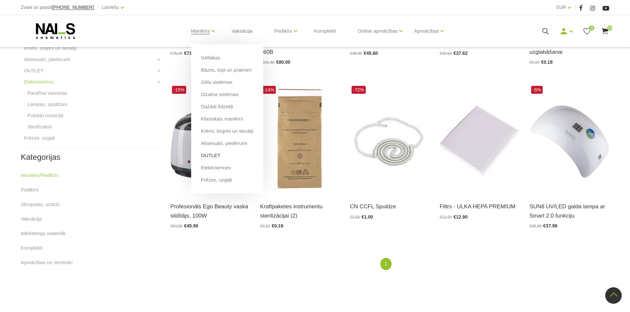
click at [206, 157] on link "OUTLET" at bounding box center [211, 155] width 20 height 7
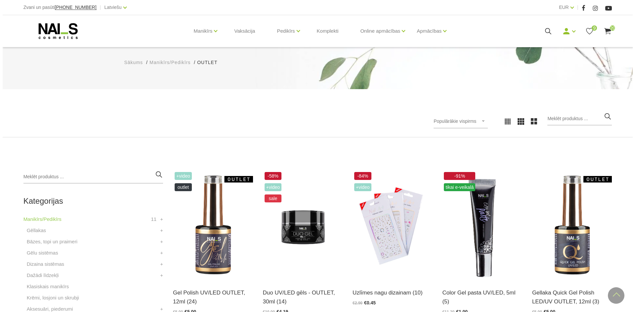
scroll to position [11, 0]
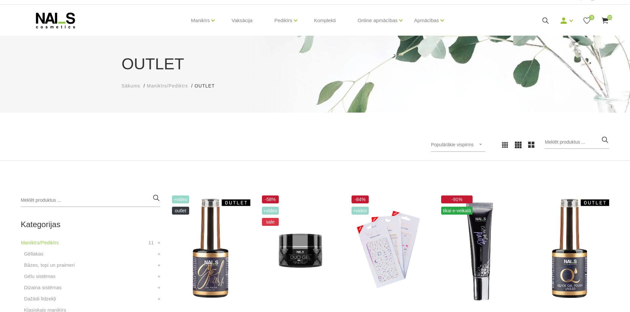
click at [604, 21] on use at bounding box center [605, 21] width 7 height 6
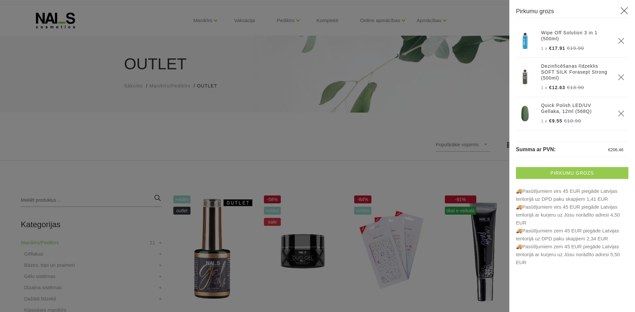
click at [572, 172] on link "Pirkumu grozs" at bounding box center [572, 173] width 112 height 12
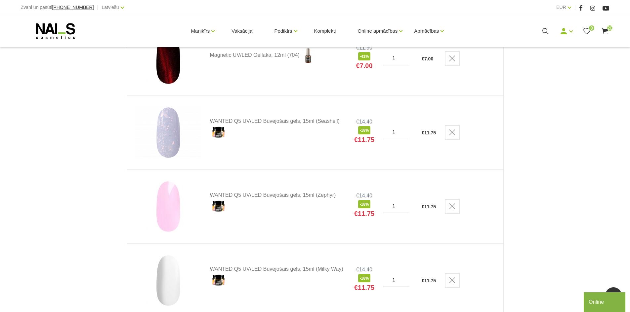
scroll to position [1322, 0]
